Goal: Task Accomplishment & Management: Use online tool/utility

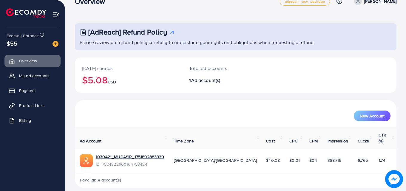
scroll to position [14, 0]
click at [37, 107] on span "Product Links" at bounding box center [34, 106] width 26 height 6
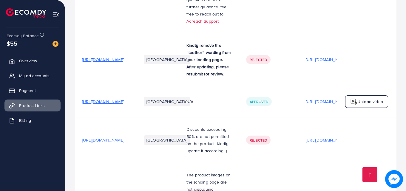
scroll to position [328, 0]
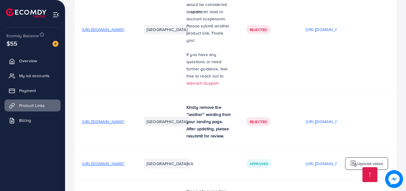
scroll to position [342, 0]
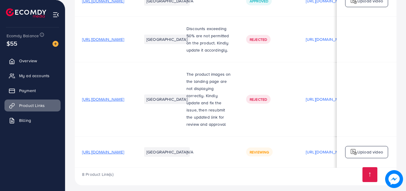
drag, startPoint x: 354, startPoint y: 137, endPoint x: 353, endPoint y: 134, distance: 3.1
drag, startPoint x: 353, startPoint y: 134, endPoint x: 170, endPoint y: 65, distance: 195.7
click at [135, 65] on td "[URL][DOMAIN_NAME]" at bounding box center [105, 99] width 60 height 74
click at [232, 114] on p "The product images on the landing page are not displaying correctly. Kindly upd…" at bounding box center [208, 99] width 45 height 57
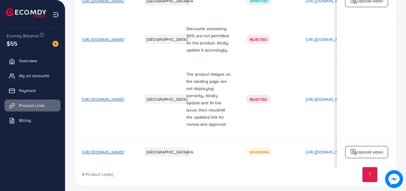
click at [232, 114] on p "The product images on the landing page are not displaying correctly. Kindly upd…" at bounding box center [208, 99] width 45 height 57
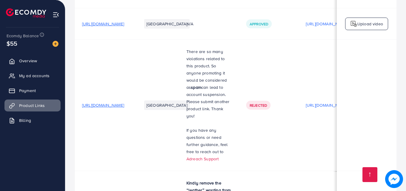
scroll to position [0, 0]
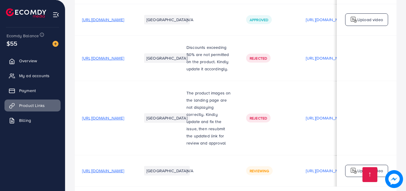
drag, startPoint x: 280, startPoint y: 203, endPoint x: 291, endPoint y: 203, distance: 10.4
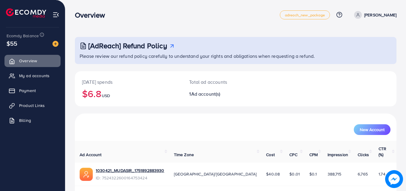
scroll to position [14, 0]
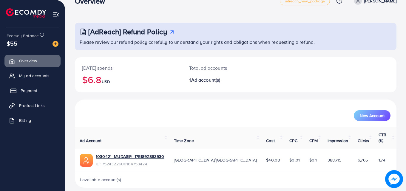
click at [18, 94] on link "Payment" at bounding box center [32, 91] width 56 height 12
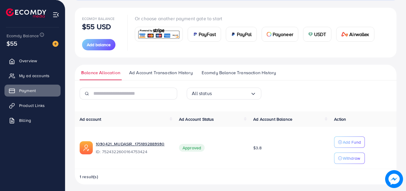
scroll to position [67, 0]
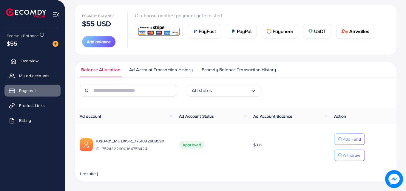
click at [34, 66] on link "Overview" at bounding box center [32, 61] width 56 height 12
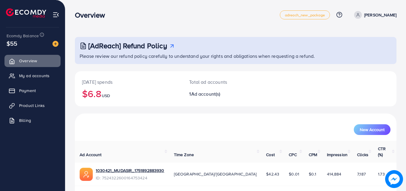
scroll to position [14, 0]
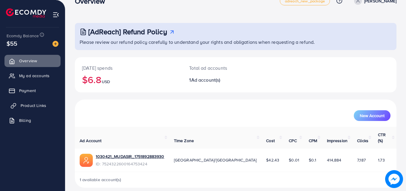
click at [31, 102] on link "Product Links" at bounding box center [32, 106] width 56 height 12
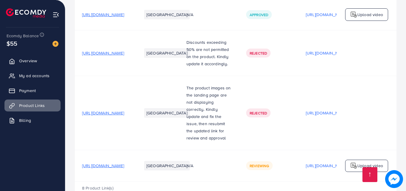
scroll to position [342, 0]
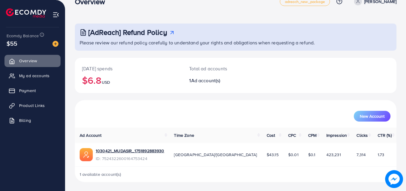
scroll to position [14, 0]
click at [40, 107] on span "Product Links" at bounding box center [34, 106] width 26 height 6
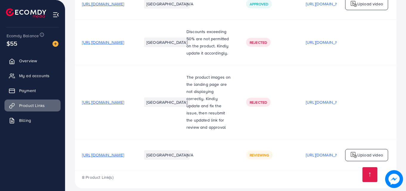
scroll to position [342, 0]
